Goal: Information Seeking & Learning: Learn about a topic

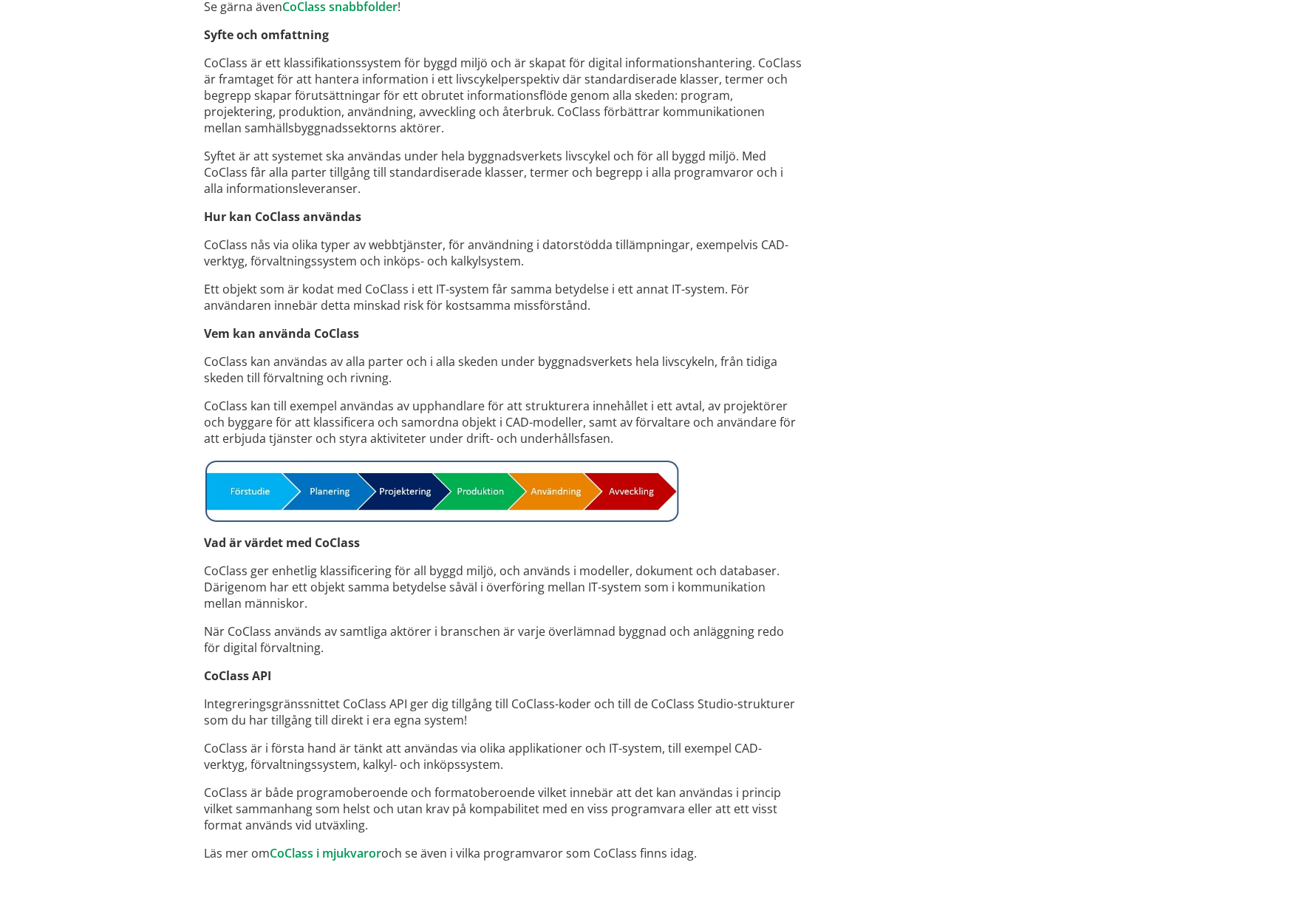
scroll to position [813, 0]
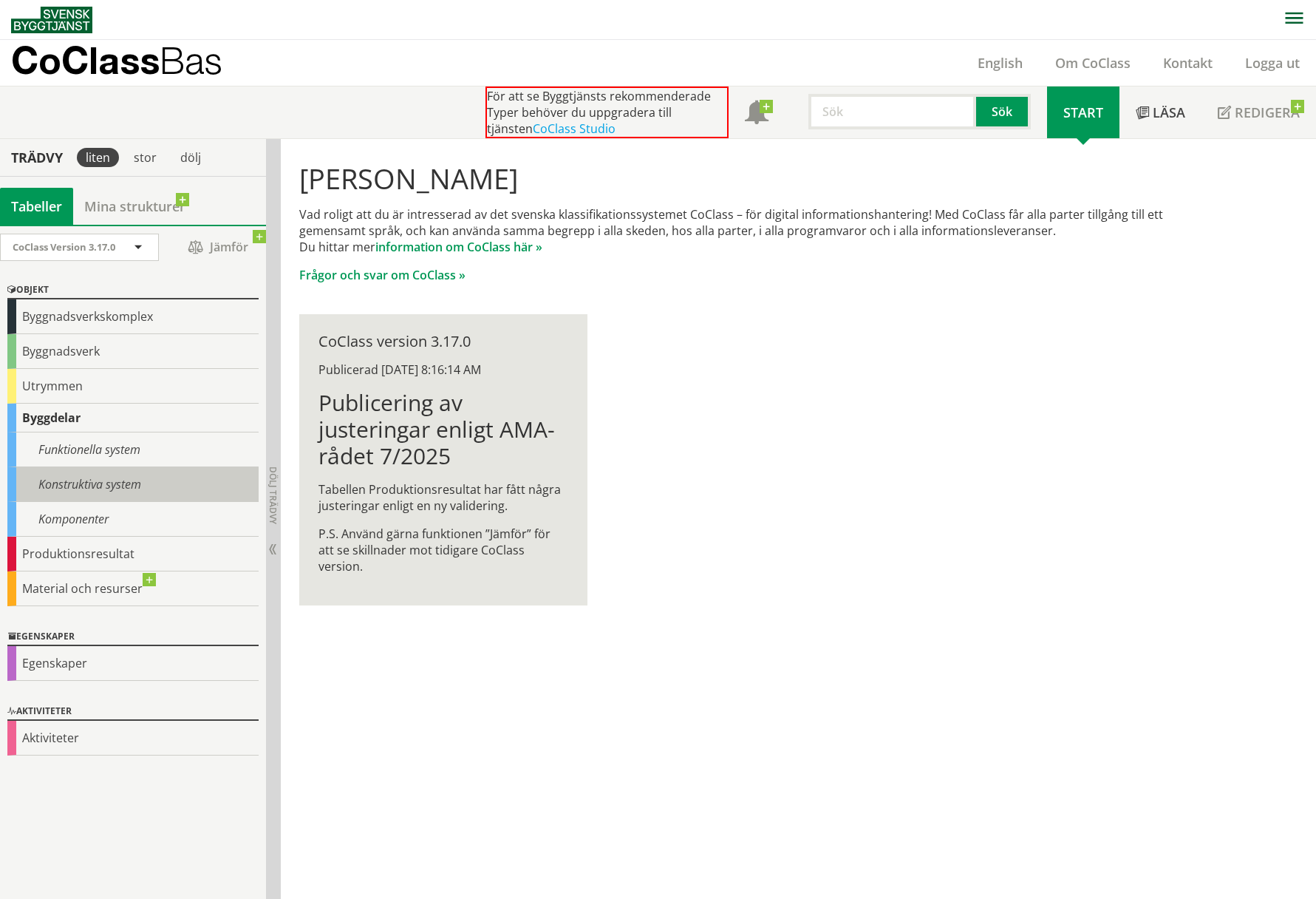
click at [89, 490] on div "Konstruktiva system" at bounding box center [132, 485] width 251 height 35
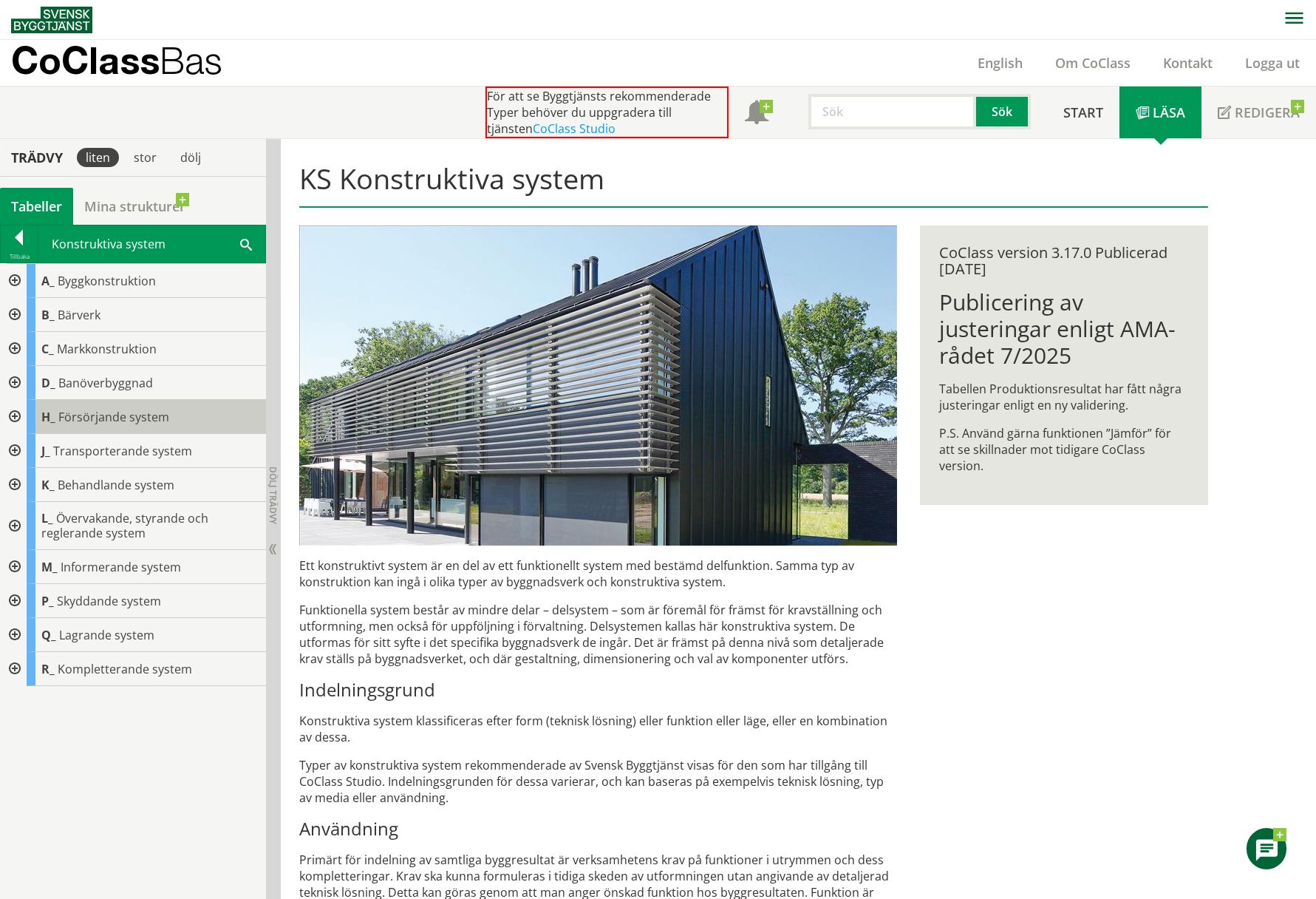
click at [139, 417] on span "Försörjande system" at bounding box center [114, 417] width 111 height 16
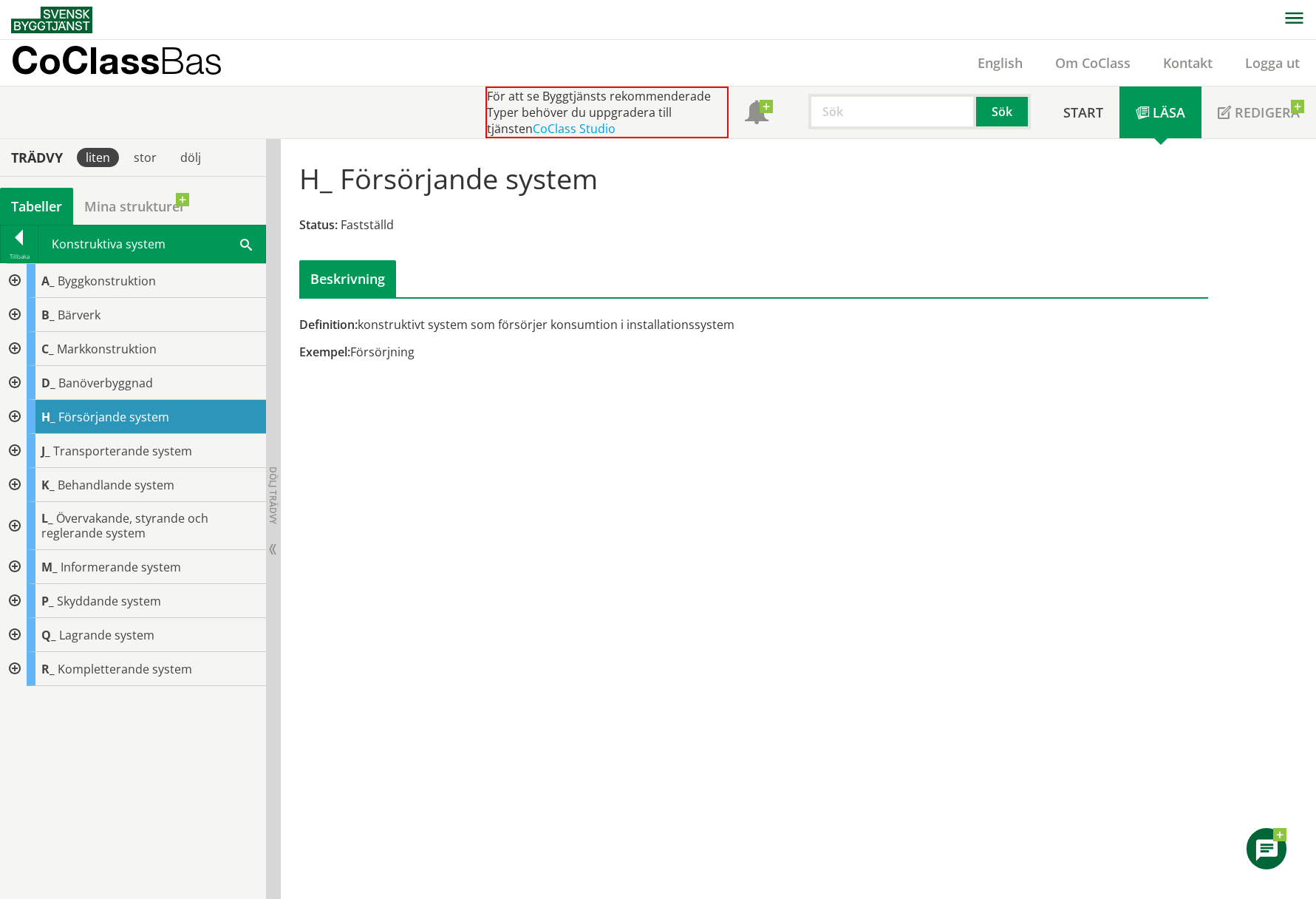
click at [16, 416] on div at bounding box center [13, 417] width 27 height 34
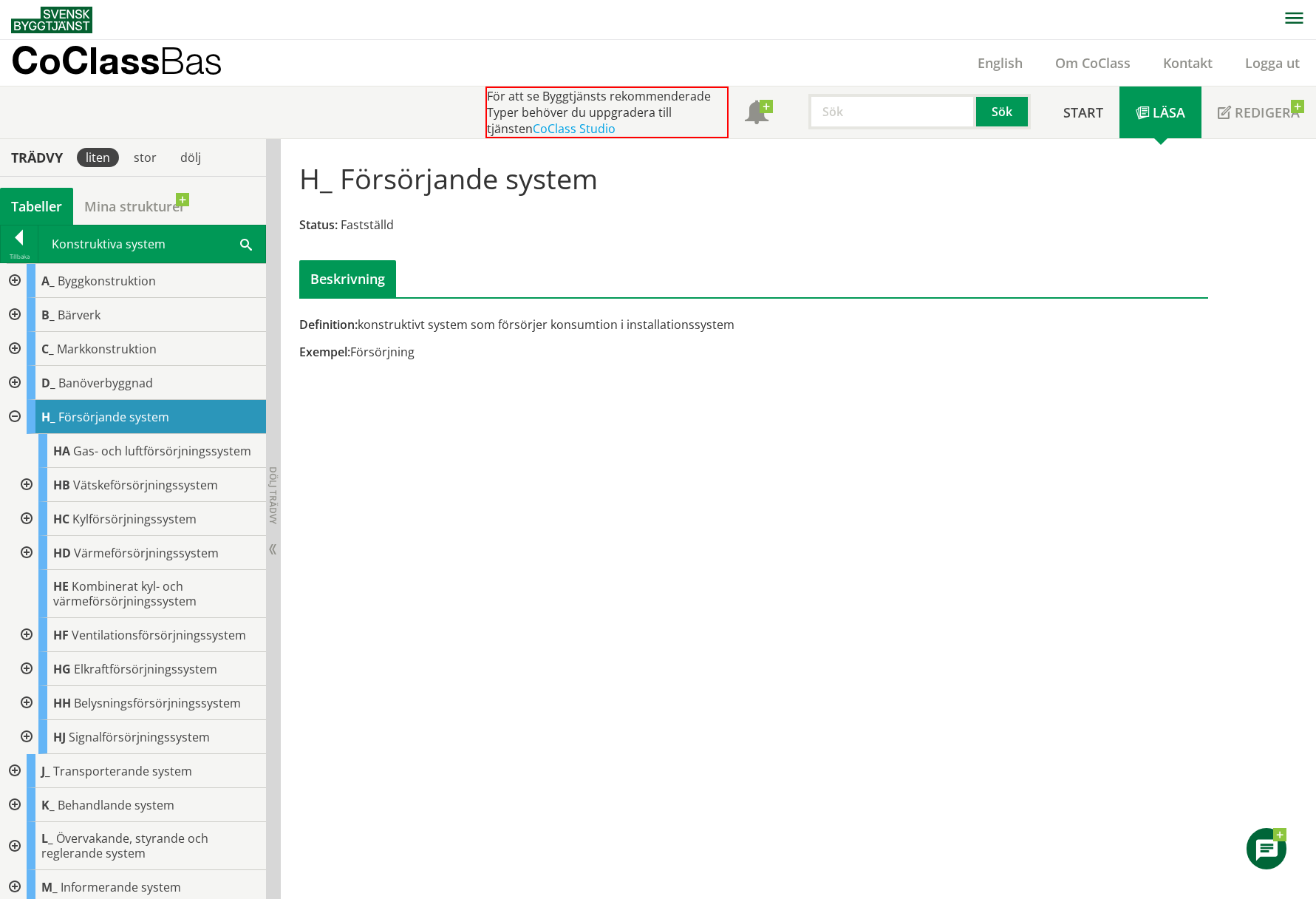
click at [14, 413] on div at bounding box center [13, 417] width 27 height 34
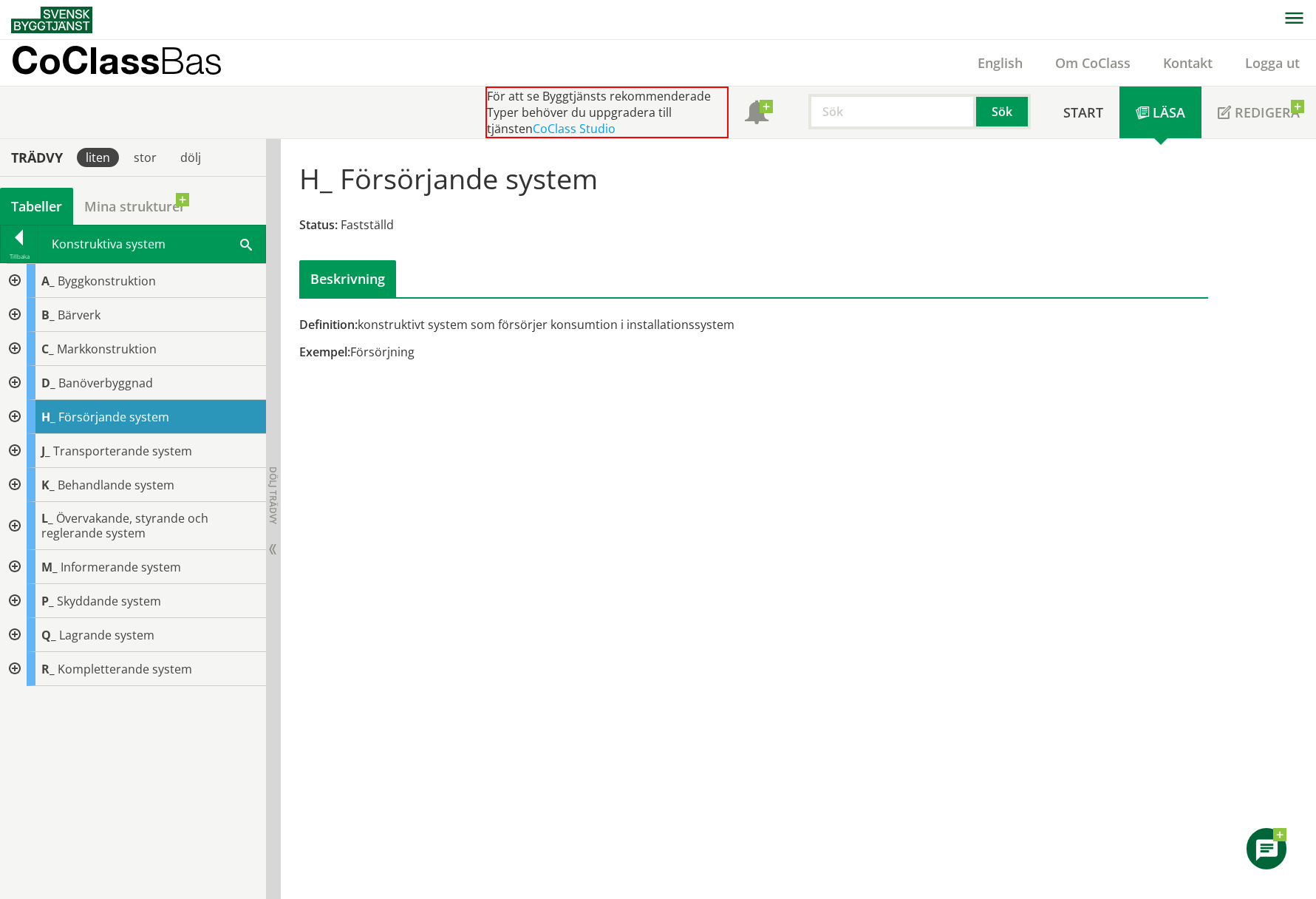
click at [16, 448] on div at bounding box center [13, 451] width 27 height 34
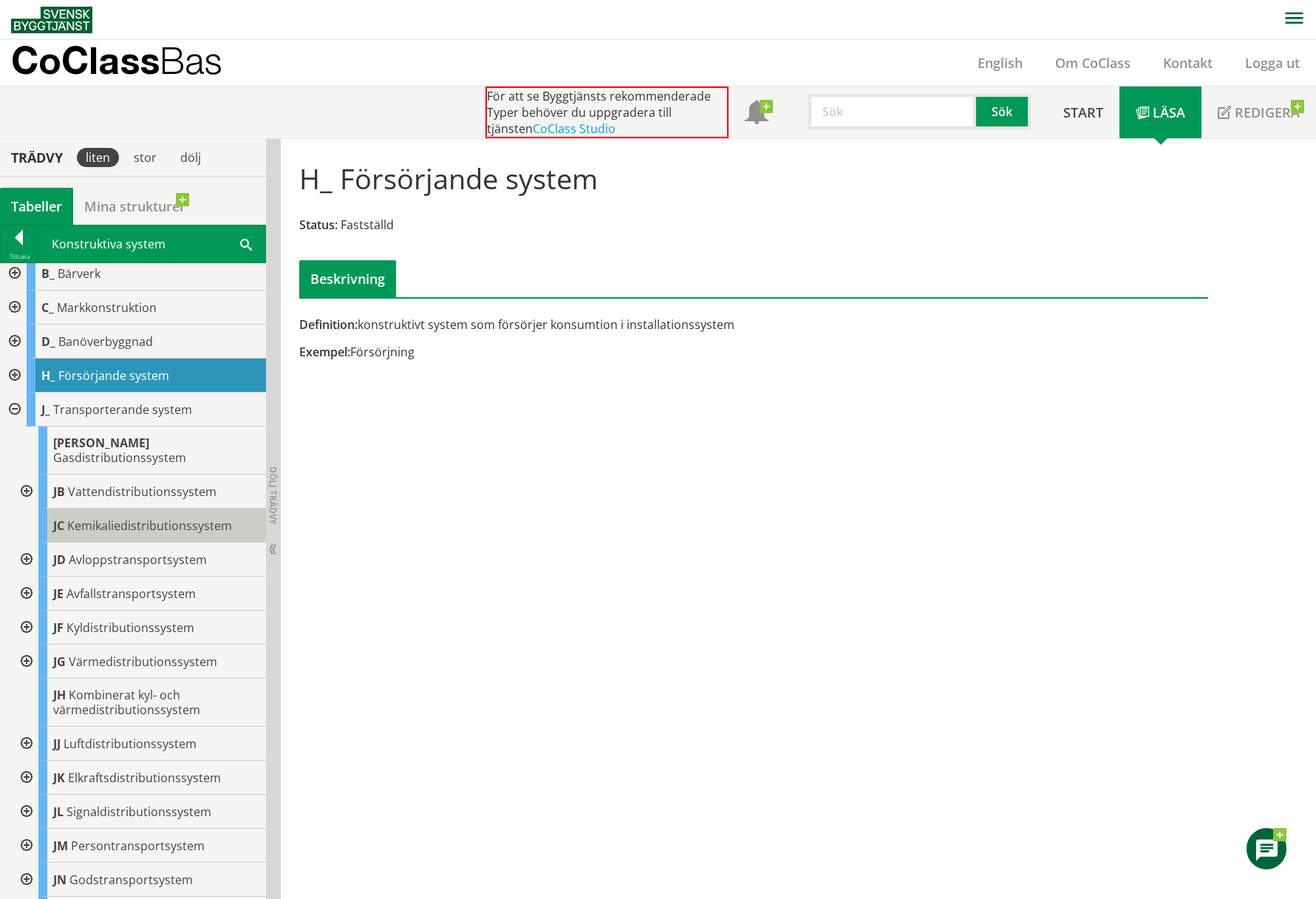
scroll to position [74, 0]
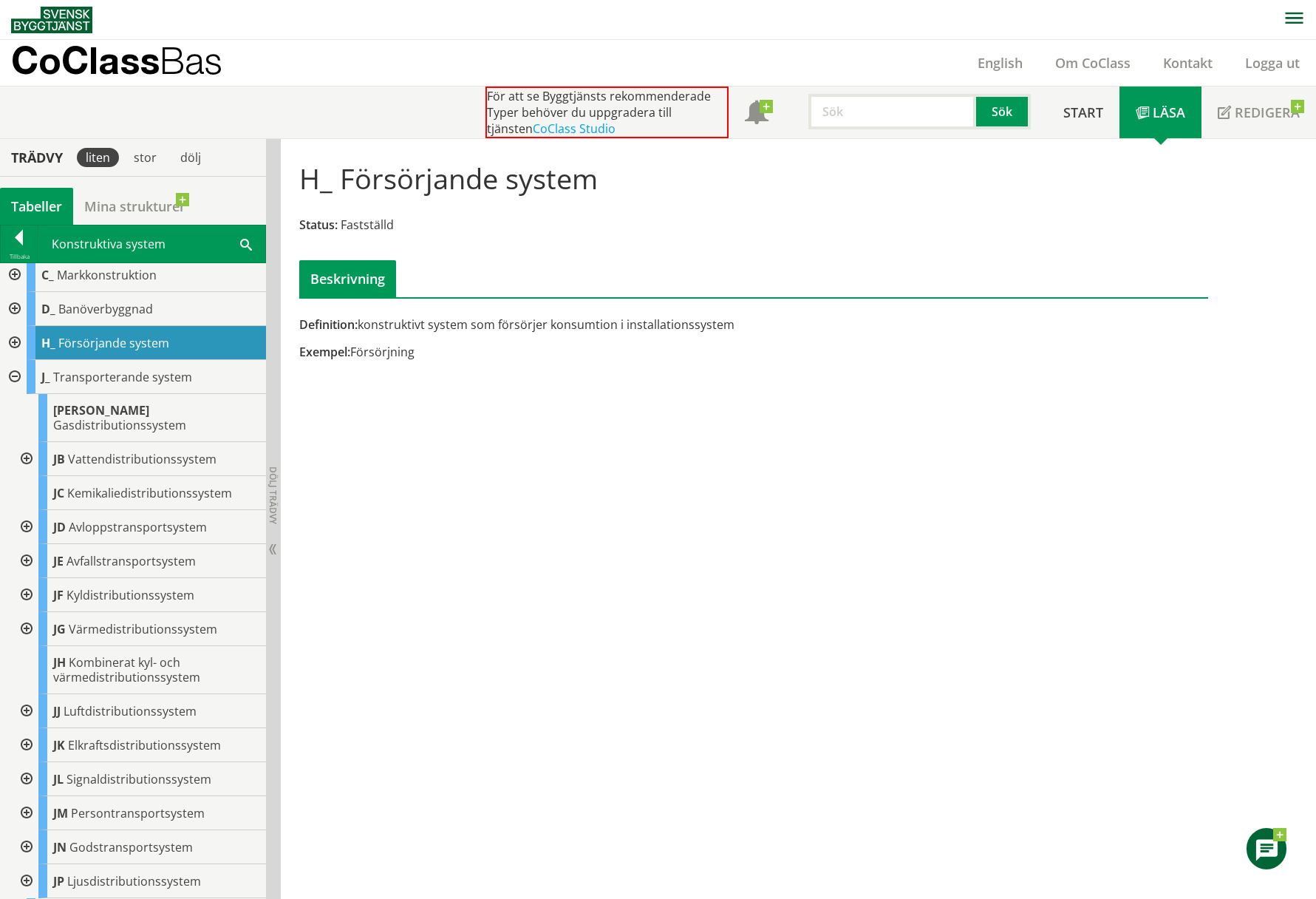
click at [27, 444] on div at bounding box center [25, 459] width 27 height 34
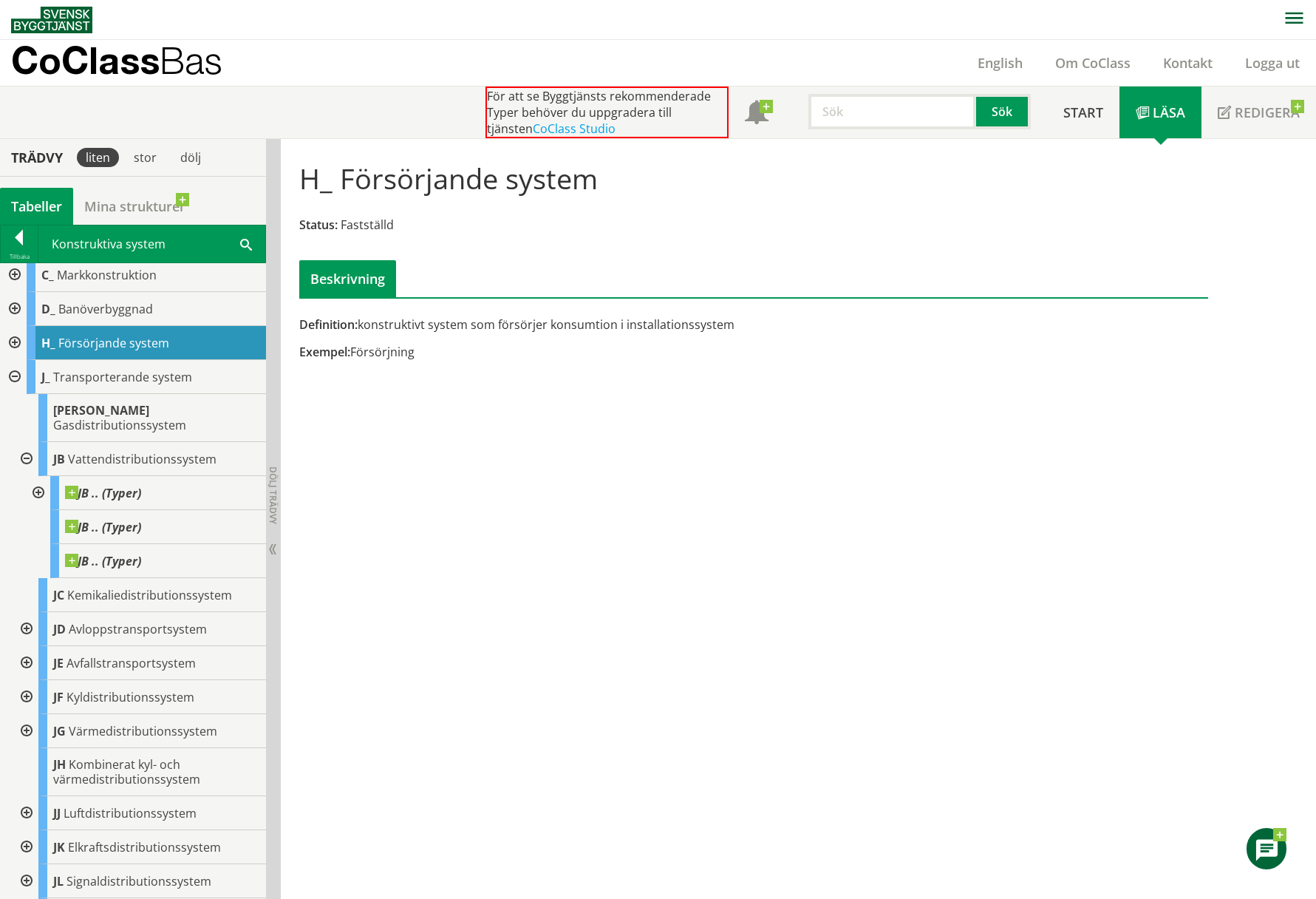
click at [36, 476] on div at bounding box center [37, 493] width 27 height 34
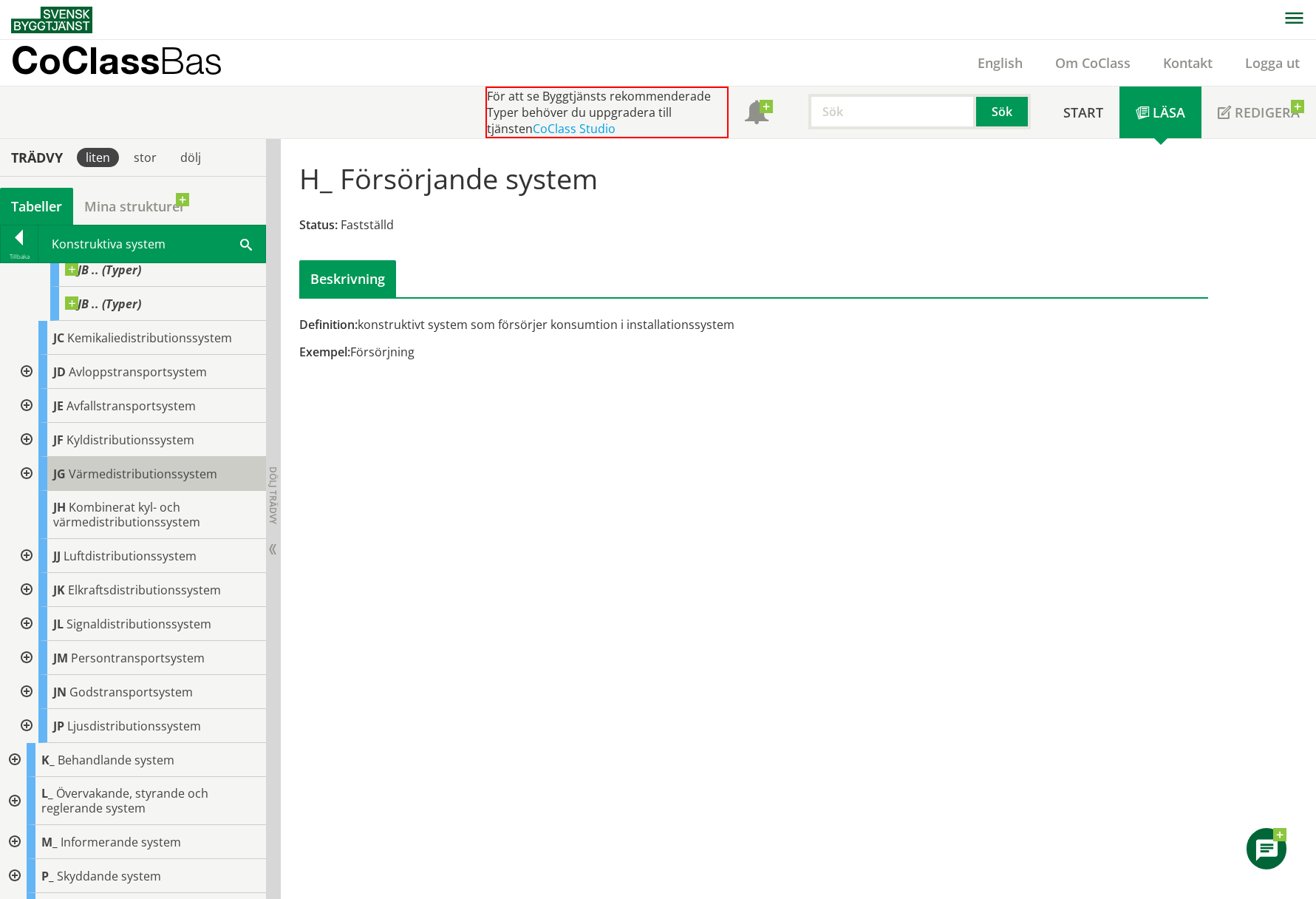
scroll to position [370, 0]
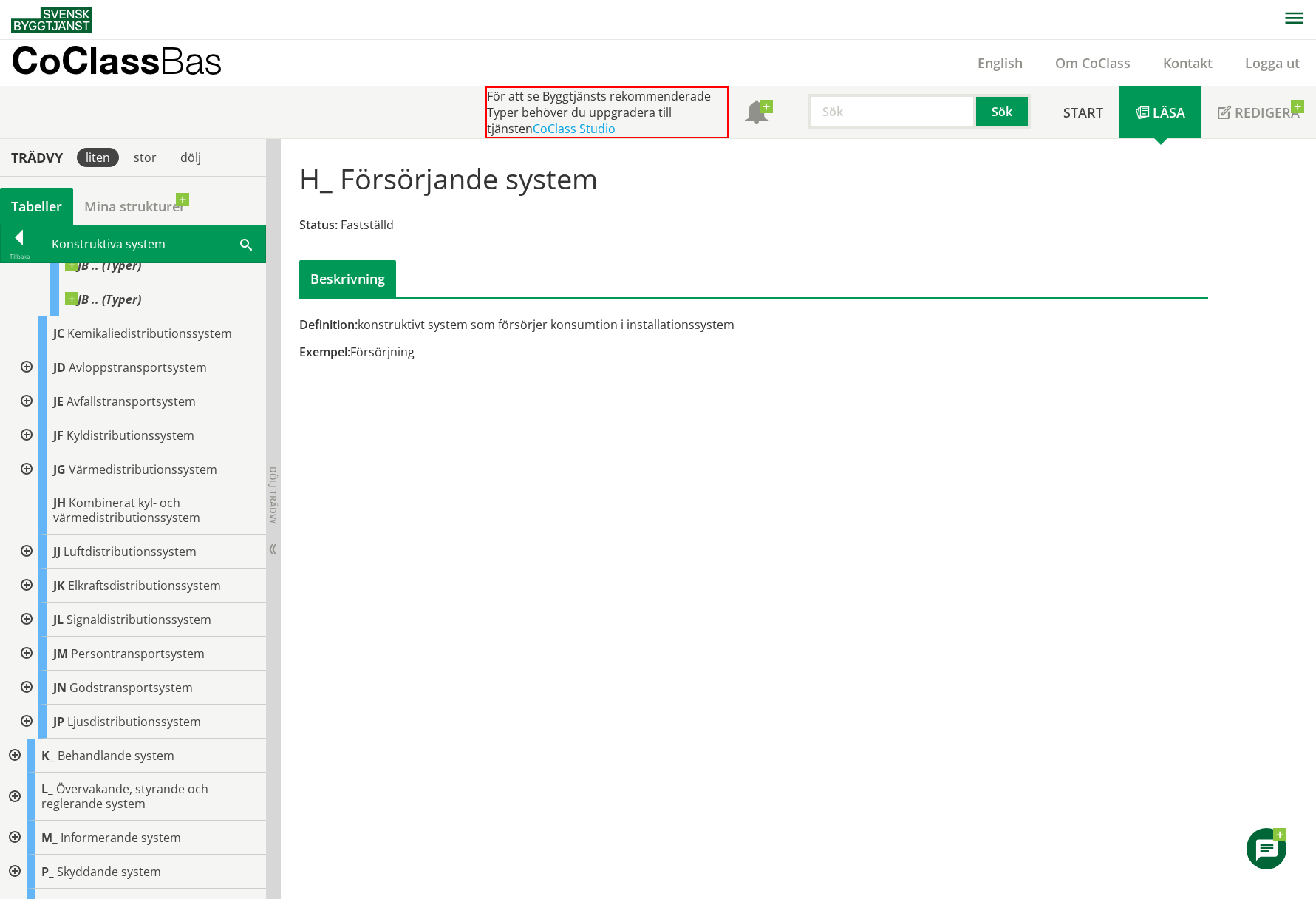
click at [23, 453] on div at bounding box center [25, 469] width 27 height 34
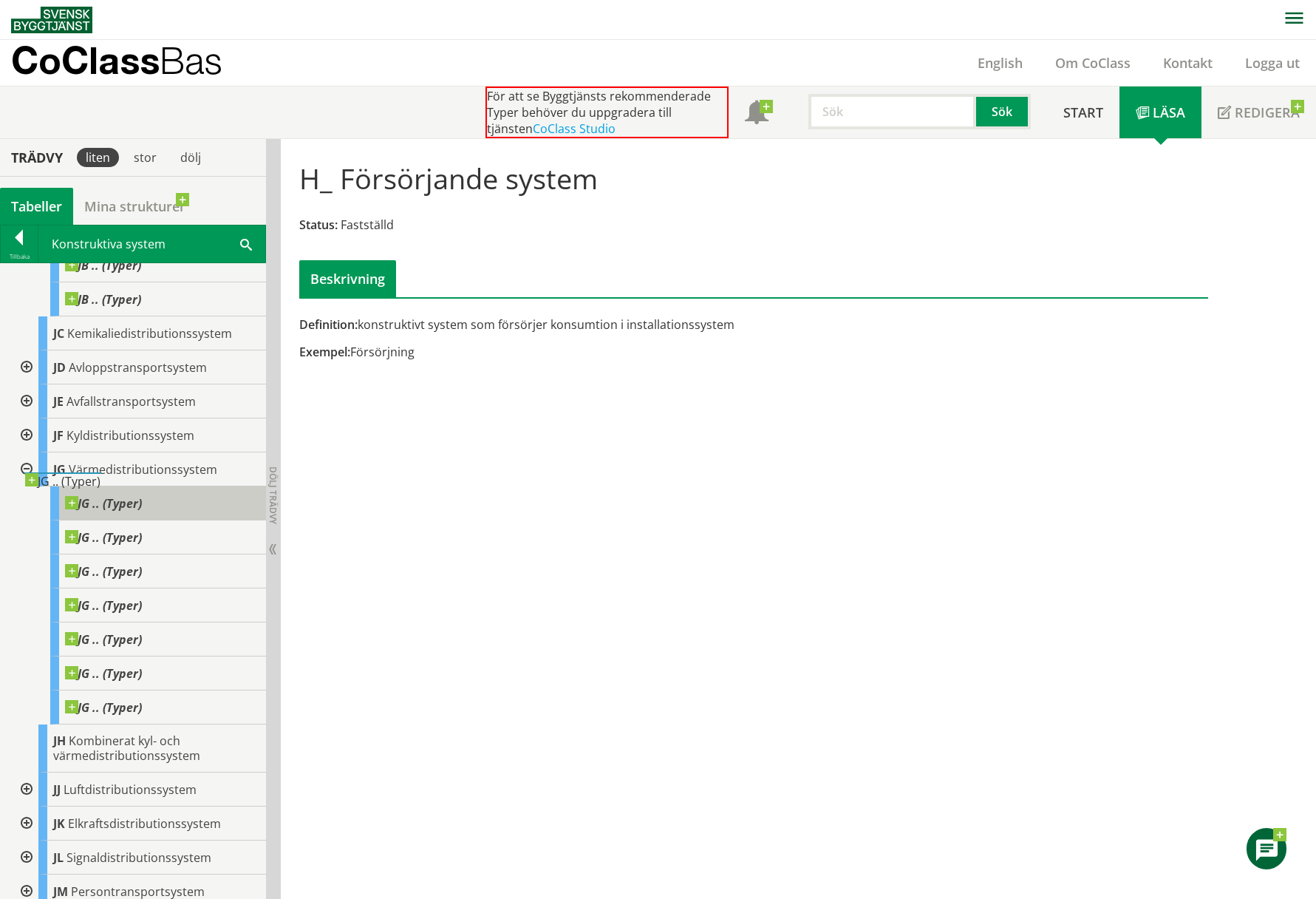
click at [73, 486] on body "AMA AMA Beskrivningsverktyg AMA Funktion BSAB Bygginfo Byggjura Byggkatalogen B…" at bounding box center [658, 449] width 1316 height 899
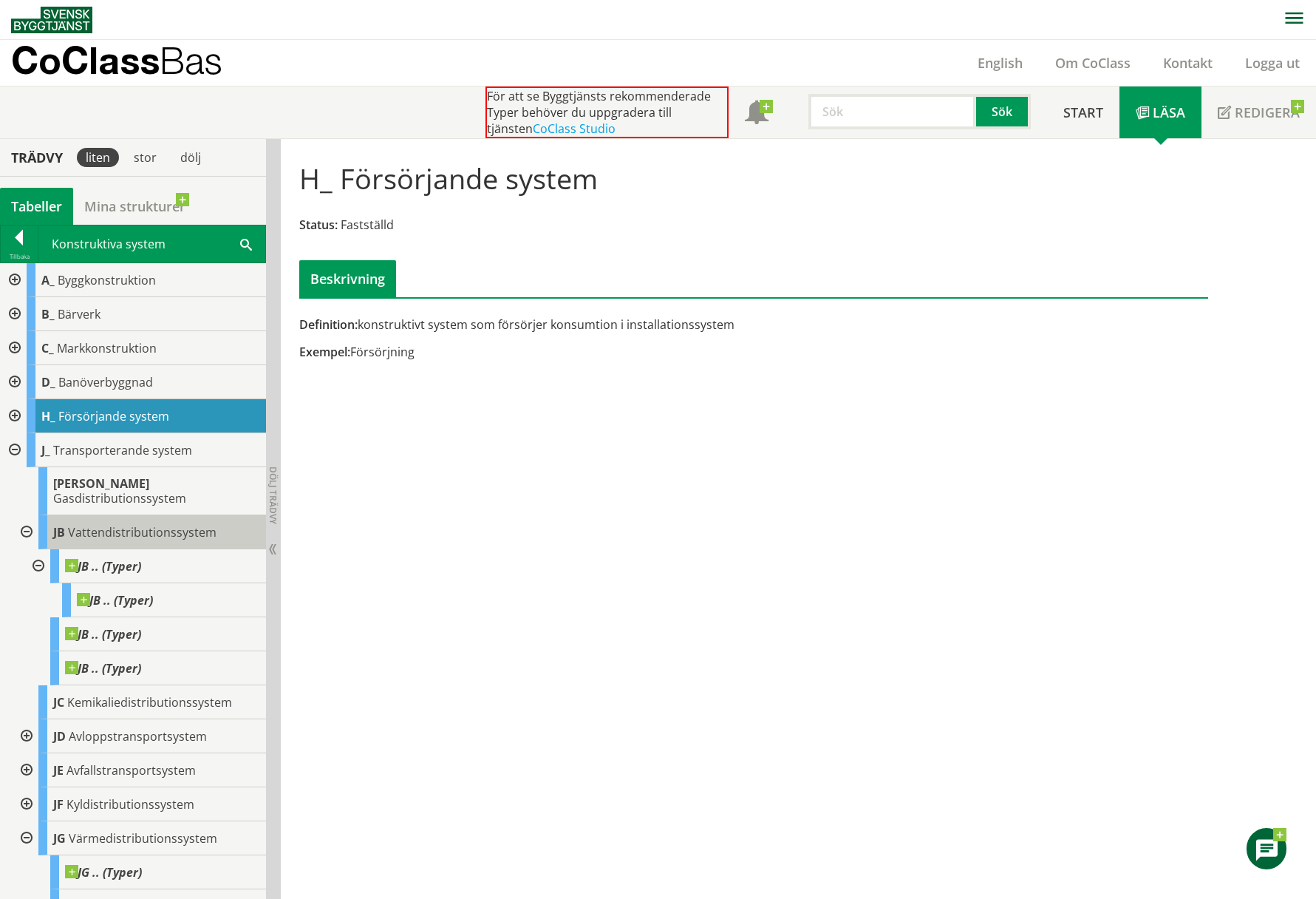
scroll to position [0, 0]
click at [17, 410] on div at bounding box center [13, 417] width 27 height 34
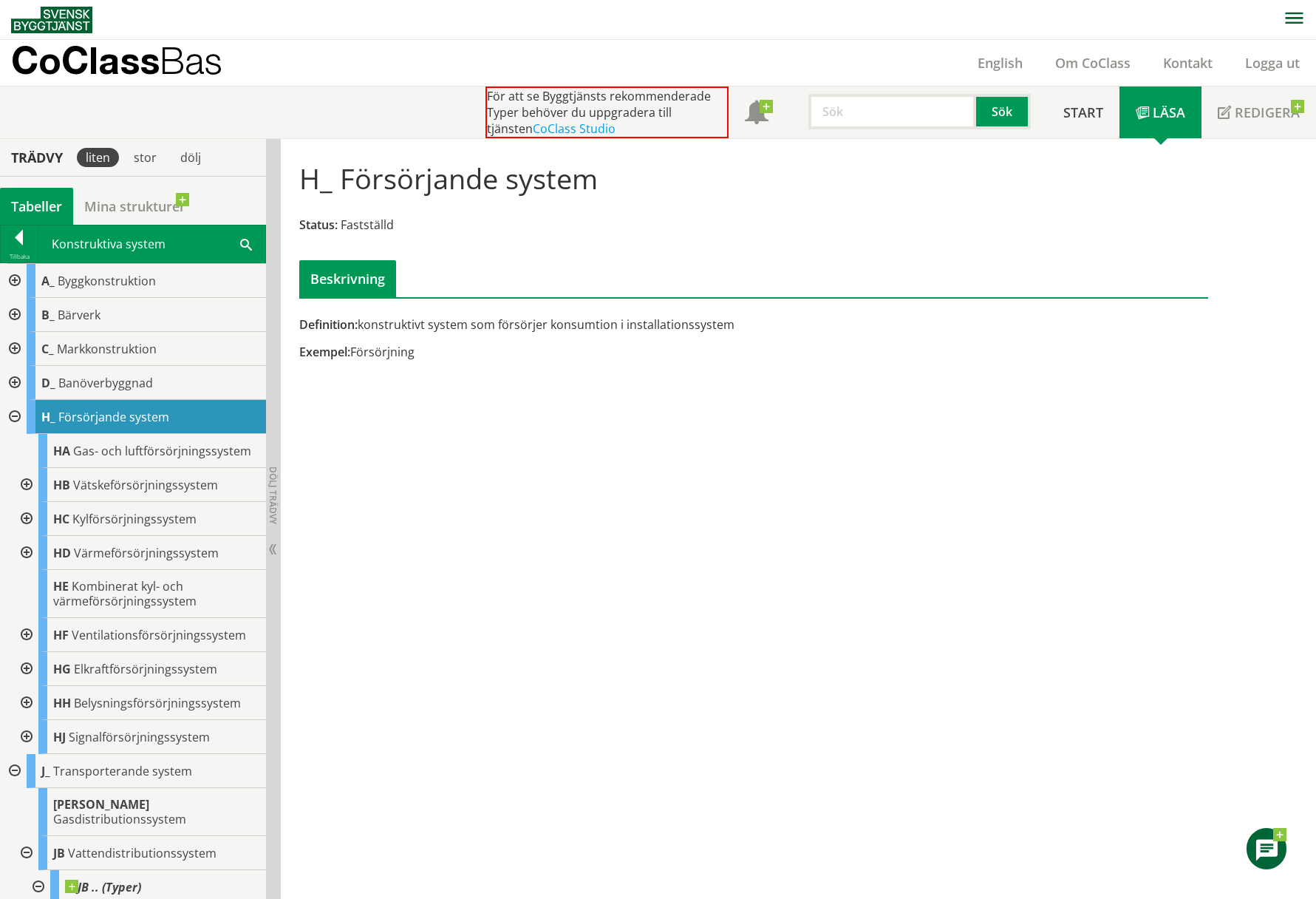
click at [26, 550] on div at bounding box center [25, 552] width 27 height 34
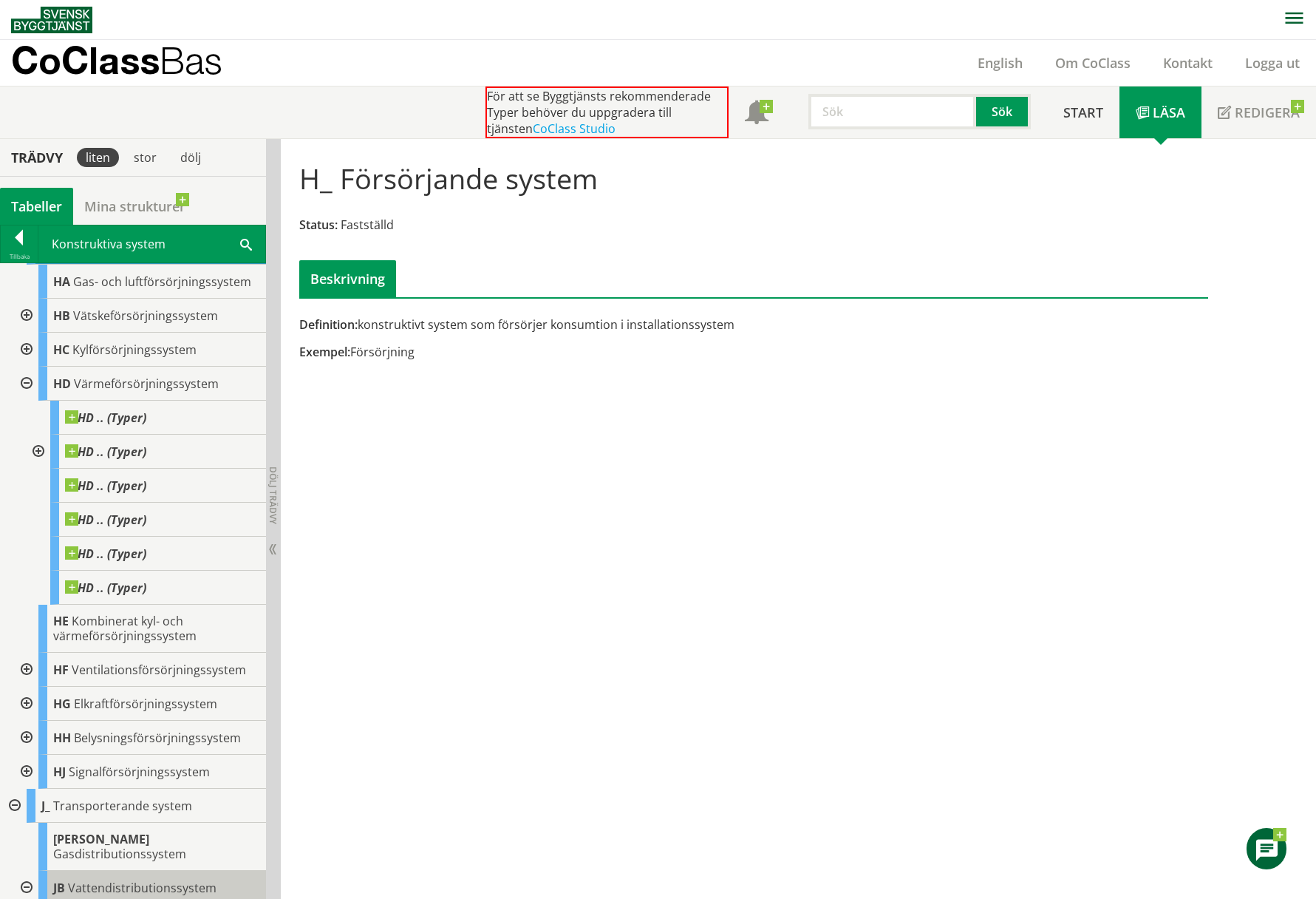
scroll to position [148, 0]
